Goal: Find specific page/section: Find specific page/section

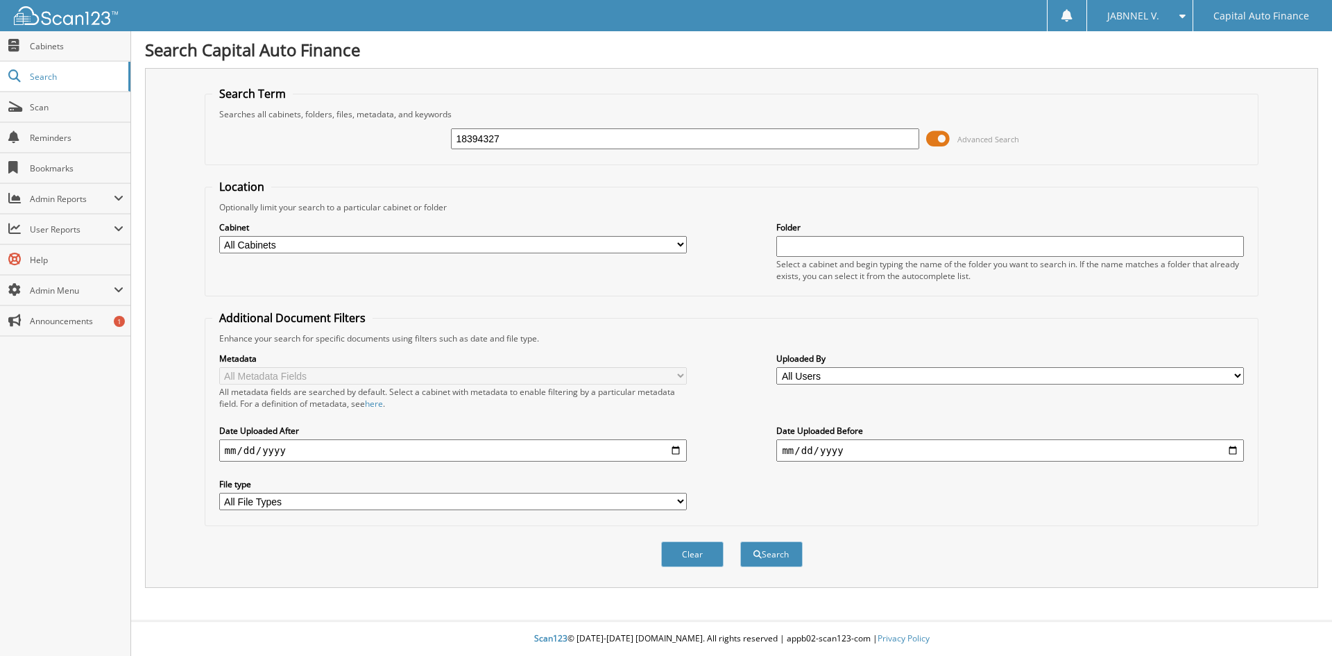
type input "18394327"
click at [945, 138] on span at bounding box center [938, 138] width 24 height 21
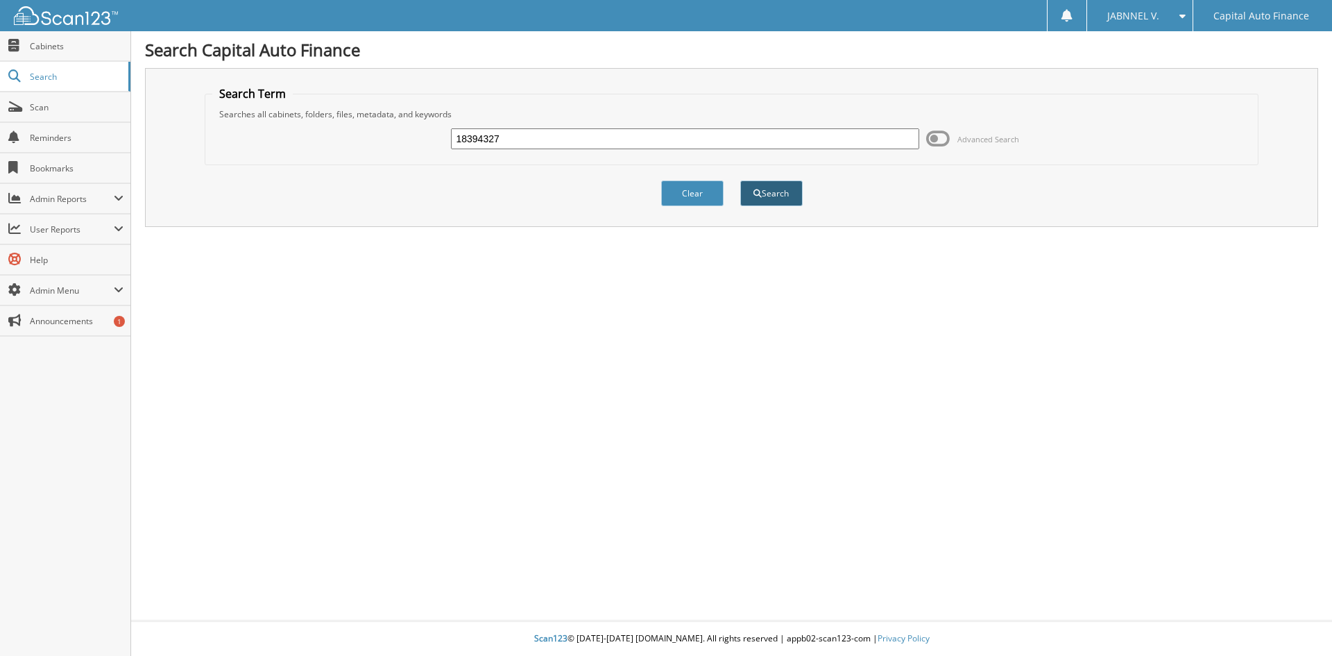
click at [745, 192] on button "Search" at bounding box center [771, 193] width 62 height 26
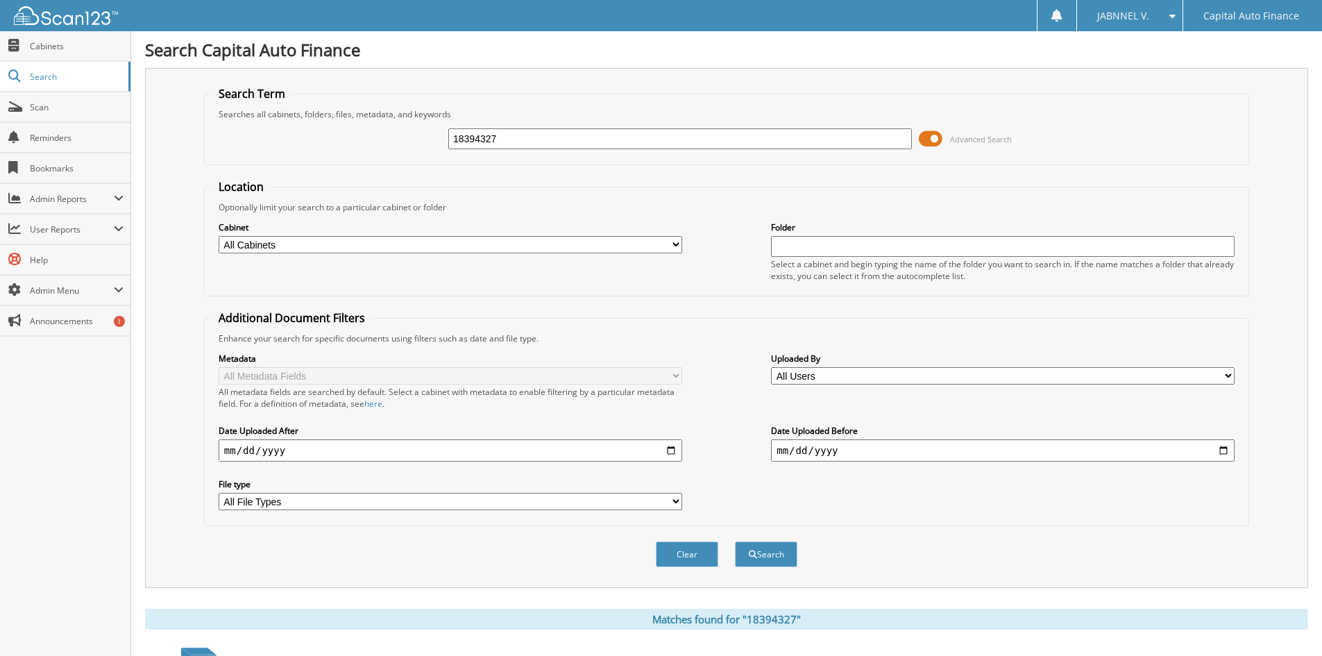
click at [935, 139] on span at bounding box center [931, 138] width 24 height 21
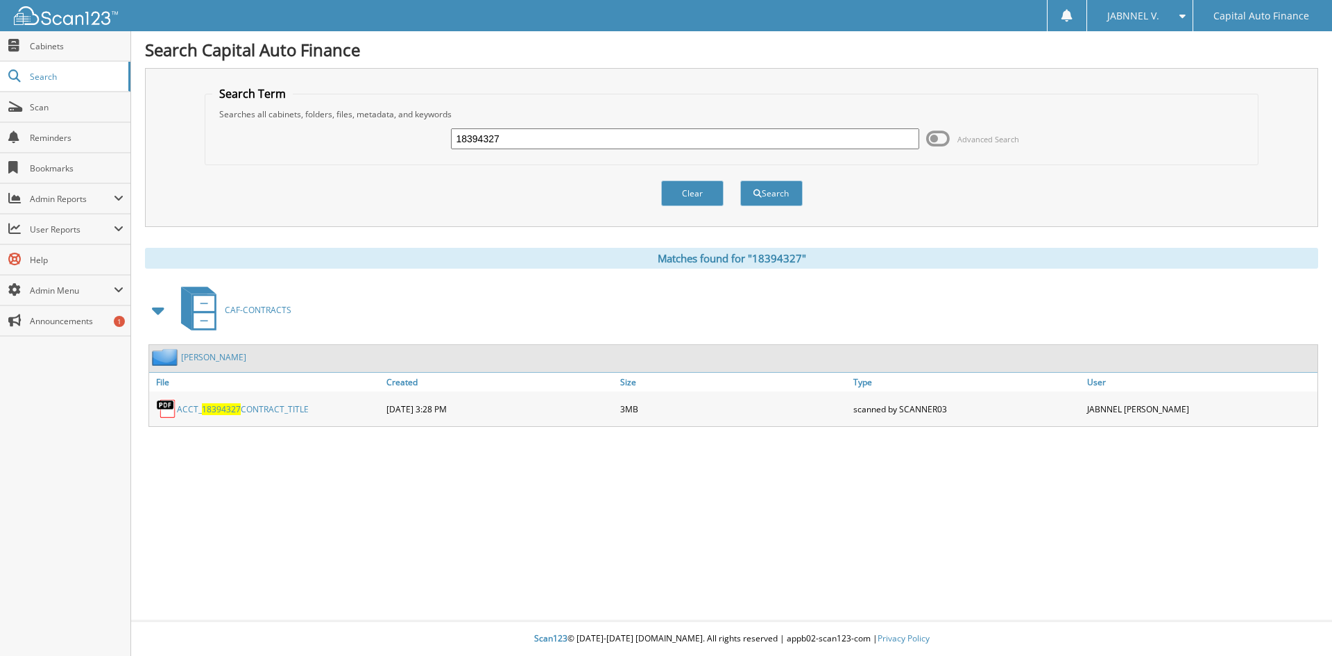
click at [246, 357] on link "[PERSON_NAME]" at bounding box center [213, 357] width 65 height 12
